Goal: Find specific page/section: Find specific page/section

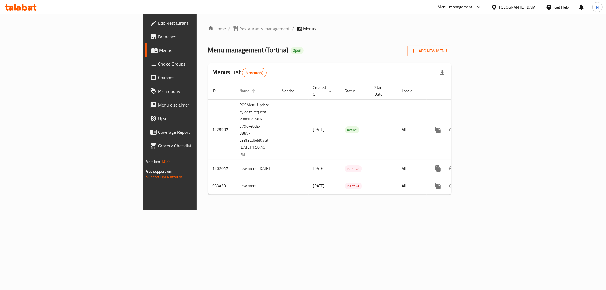
click at [240, 89] on span "Name" at bounding box center [248, 91] width 17 height 7
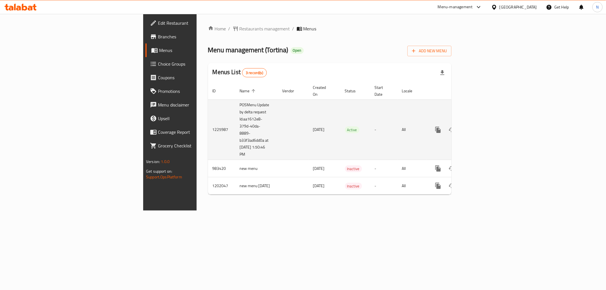
click at [235, 99] on td "POSMenu Update by delta request Id:aa1612e8-379d-40da-8889-b33f3ad6dd0a at [DAT…" at bounding box center [256, 129] width 43 height 61
drag, startPoint x: 157, startPoint y: 93, endPoint x: 155, endPoint y: 148, distance: 55.2
click at [235, 148] on td "POSMenu Update by delta request Id:aa1612e8-379d-40da-8889-b33f3ad6dd0a at [DAT…" at bounding box center [256, 129] width 43 height 61
click at [235, 144] on td "POSMenu Update by delta request Id:aa1612e8-379d-40da-8889-b33f3ad6dd0a at [DAT…" at bounding box center [256, 129] width 43 height 61
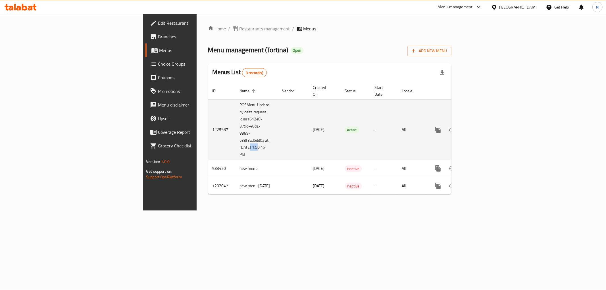
click at [235, 144] on td "POSMenu Update by delta request Id:aa1612e8-379d-40da-8889-b33f3ad6dd0a at [DAT…" at bounding box center [256, 129] width 43 height 61
click at [235, 114] on td "POSMenu Update by delta request Id:aa1612e8-379d-40da-8889-b33f3ad6dd0a at [DAT…" at bounding box center [256, 129] width 43 height 61
click at [235, 143] on td "POSMenu Update by delta request Id:aa1612e8-379d-40da-8889-b33f3ad6dd0a at [DAT…" at bounding box center [256, 129] width 43 height 61
drag, startPoint x: 144, startPoint y: 143, endPoint x: 159, endPoint y: 150, distance: 16.4
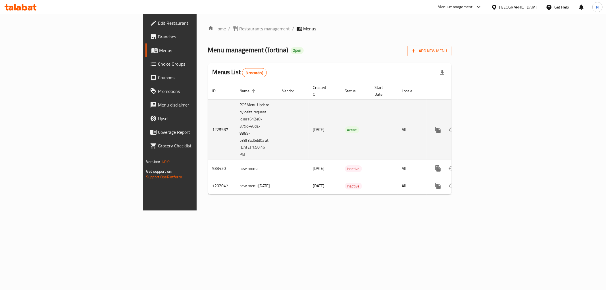
click at [235, 150] on td "POSMenu Update by delta request Id:aa1612e8-379d-40da-8889-b33f3ad6dd0a at [DAT…" at bounding box center [256, 129] width 43 height 61
drag, startPoint x: 159, startPoint y: 150, endPoint x: 160, endPoint y: 143, distance: 7.2
click at [235, 143] on td "POSMenu Update by delta request Id:aa1612e8-379d-40da-8889-b33f3ad6dd0a at [DAT…" at bounding box center [256, 129] width 43 height 61
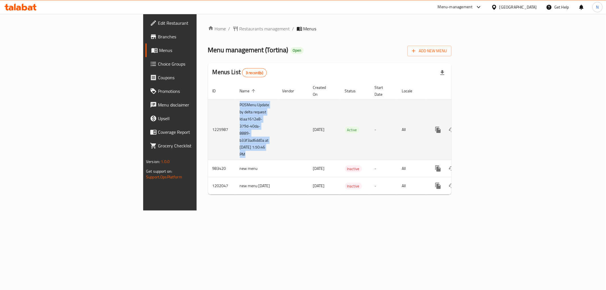
click at [235, 143] on td "POSMenu Update by delta request Id:aa1612e8-379d-40da-8889-b33f3ad6dd0a at [DAT…" at bounding box center [256, 129] width 43 height 61
click at [235, 149] on td "POSMenu Update by delta request Id:aa1612e8-379d-40da-8889-b33f3ad6dd0a at [DAT…" at bounding box center [256, 129] width 43 height 61
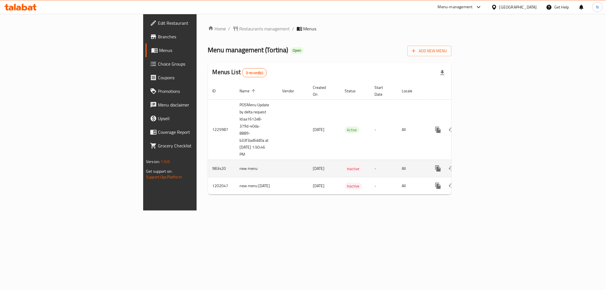
click at [235, 160] on td "new menu" at bounding box center [256, 168] width 43 height 17
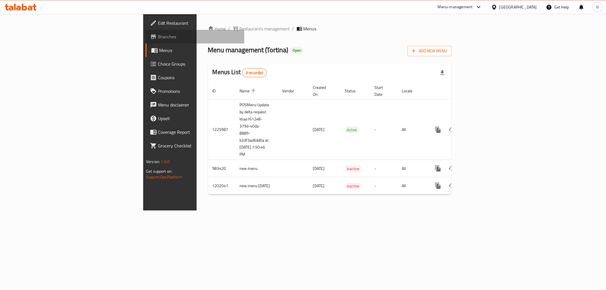
click at [158, 40] on span "Branches" at bounding box center [199, 36] width 82 height 7
